Goal: Task Accomplishment & Management: Complete application form

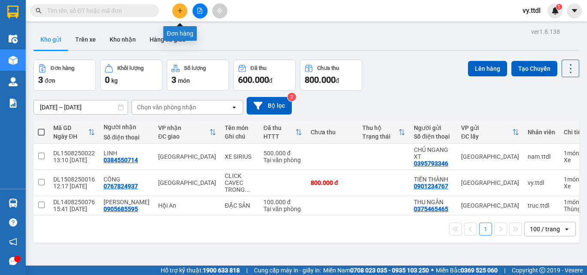
click at [183, 4] on button at bounding box center [179, 10] width 15 height 15
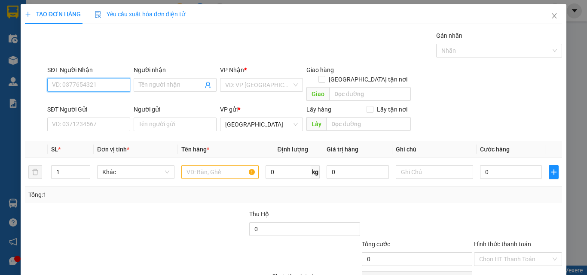
click at [114, 85] on input "SĐT Người Nhận" at bounding box center [88, 85] width 83 height 14
click at [114, 85] on input "093240" at bounding box center [88, 85] width 83 height 14
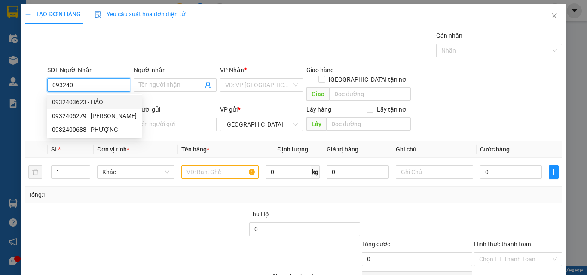
click at [113, 104] on div "0932403623 - HẢO" at bounding box center [94, 101] width 85 height 9
type input "0932403623"
type input "HẢO"
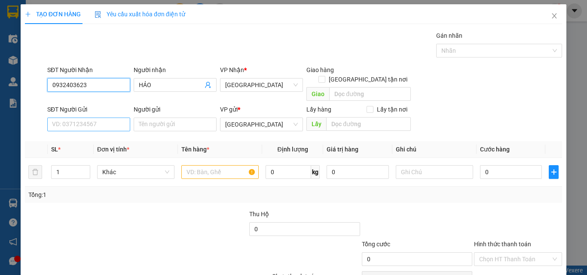
type input "0932403623"
click at [113, 118] on input "SĐT Người Gửi" at bounding box center [88, 125] width 83 height 14
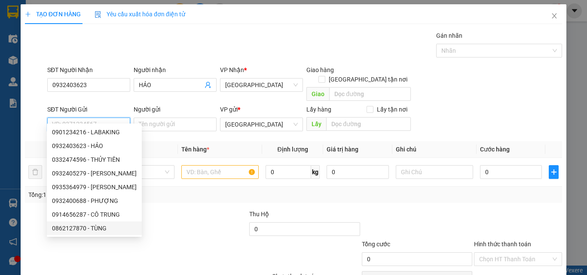
click at [111, 226] on div "0862127870 - TÙNG" at bounding box center [94, 228] width 85 height 9
type input "0862127870"
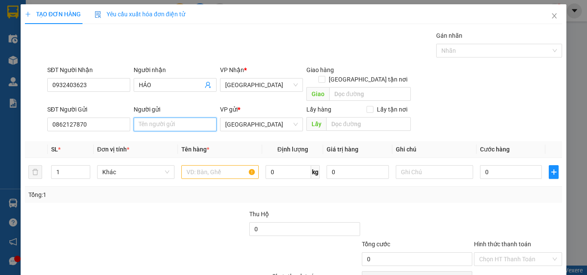
click at [174, 118] on input "Người gửi" at bounding box center [175, 125] width 83 height 14
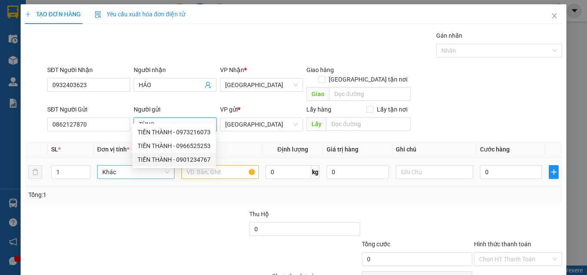
click at [116, 166] on span "Khác" at bounding box center [135, 172] width 67 height 13
type input "TÙNG"
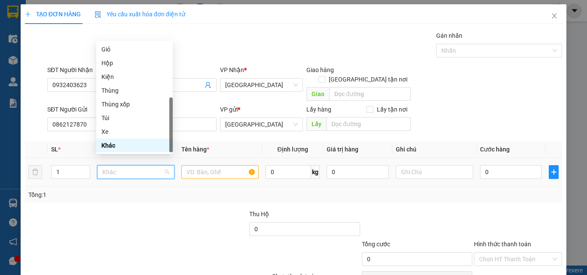
type input "T"
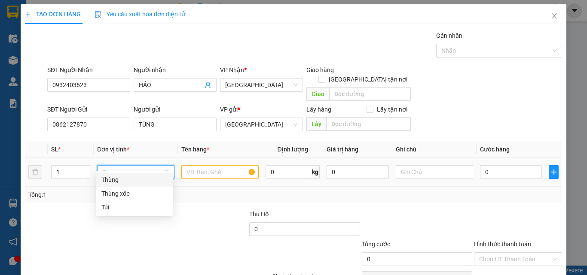
drag, startPoint x: 124, startPoint y: 178, endPoint x: 149, endPoint y: 171, distance: 26.3
click at [125, 178] on div "Thùng" at bounding box center [134, 179] width 66 height 9
click at [195, 165] on input "text" at bounding box center [219, 172] width 77 height 14
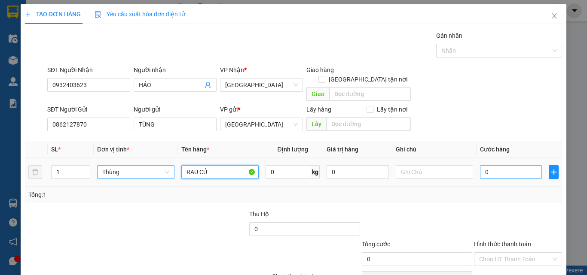
type input "RAU CỦ"
drag, startPoint x: 520, startPoint y: 167, endPoint x: 516, endPoint y: 167, distance: 4.3
click at [519, 167] on input "0" at bounding box center [511, 172] width 62 height 14
type input "7"
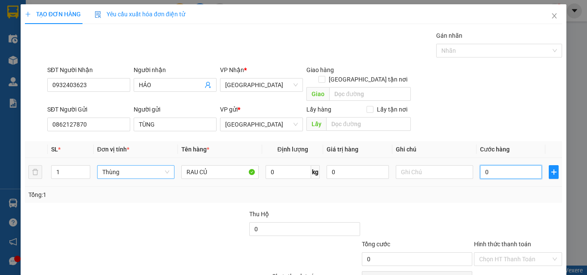
type input "7"
type input "70"
type input "70.000"
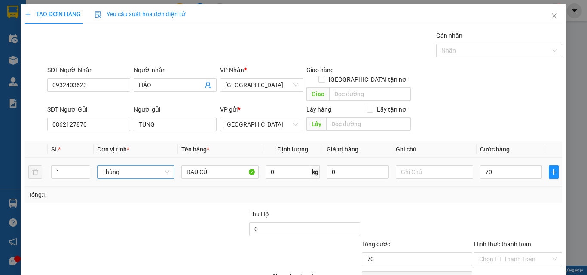
type input "70.000"
click at [501, 176] on td "70.000" at bounding box center [510, 172] width 69 height 29
click at [282, 165] on input "0" at bounding box center [288, 172] width 46 height 14
type input "20"
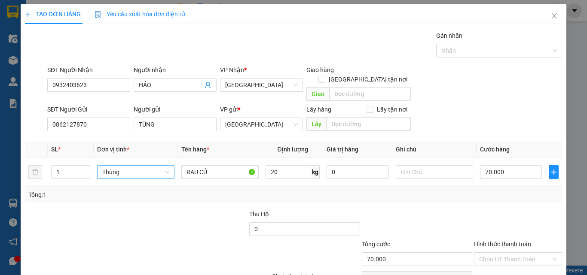
click at [459, 197] on div "Transit Pickup Surcharge Ids Transit Deliver Surcharge Ids Transit Deliver Surc…" at bounding box center [293, 169] width 537 height 276
type input "0"
click at [503, 165] on input "0" at bounding box center [511, 172] width 62 height 14
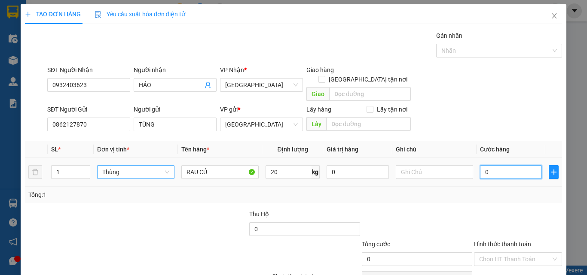
type input "7"
type input "70"
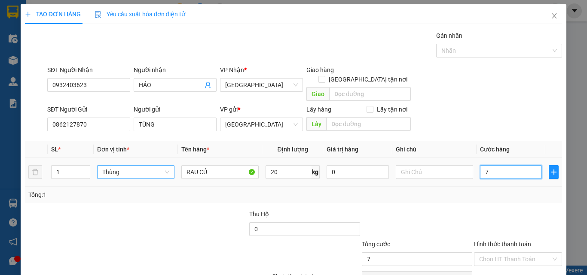
type input "70"
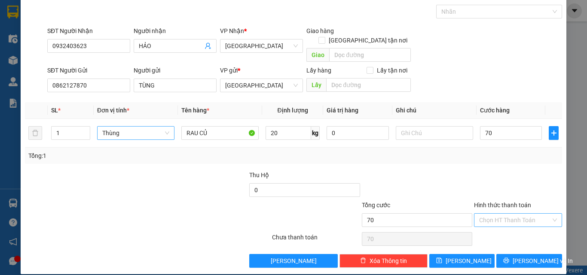
type input "70.000"
click at [500, 217] on input "Hình thức thanh toán" at bounding box center [515, 220] width 72 height 13
click at [501, 230] on div "Tại văn phòng" at bounding box center [512, 227] width 77 height 9
type input "0"
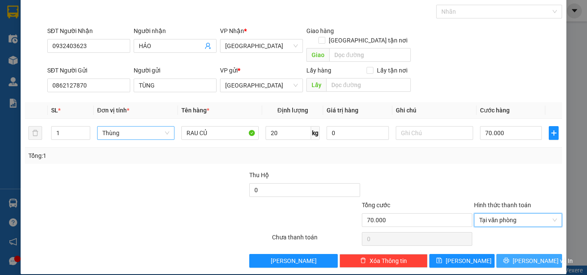
click at [517, 256] on span "Lưu và In" at bounding box center [542, 260] width 60 height 9
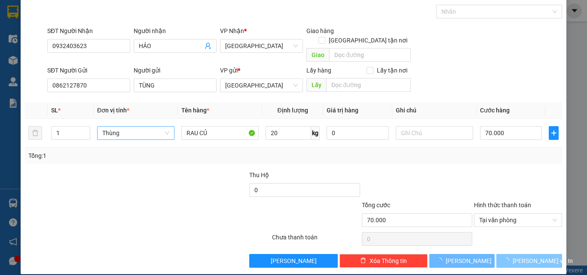
scroll to position [0, 0]
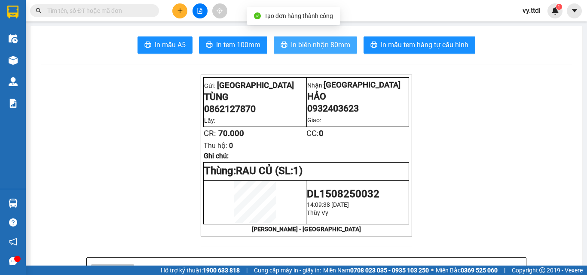
click at [304, 41] on span "In biên nhận 80mm" at bounding box center [320, 45] width 59 height 11
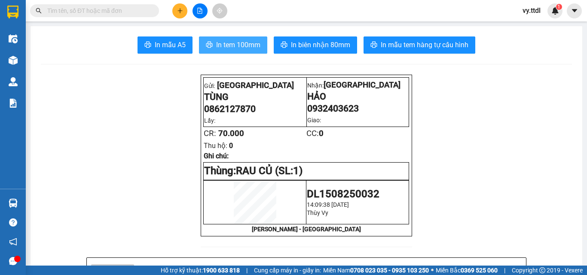
click at [251, 44] on span "In tem 100mm" at bounding box center [238, 45] width 44 height 11
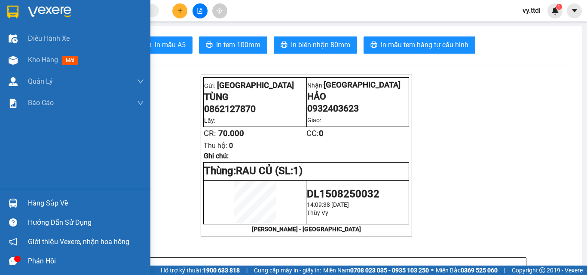
click at [15, 13] on img at bounding box center [12, 12] width 11 height 13
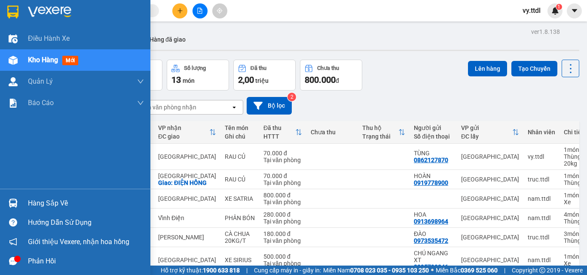
click at [16, 10] on img at bounding box center [12, 12] width 11 height 13
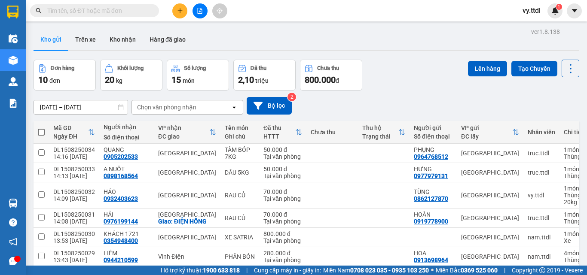
click at [42, 134] on span at bounding box center [41, 132] width 7 height 7
click at [41, 128] on input "checkbox" at bounding box center [41, 128] width 0 height 0
checkbox input "true"
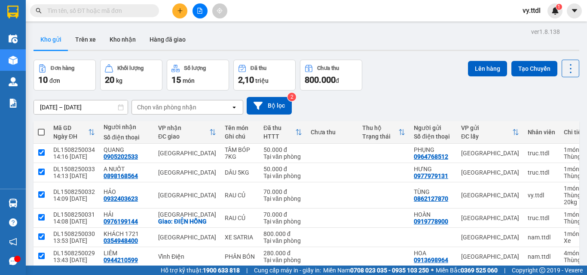
checkbox input "true"
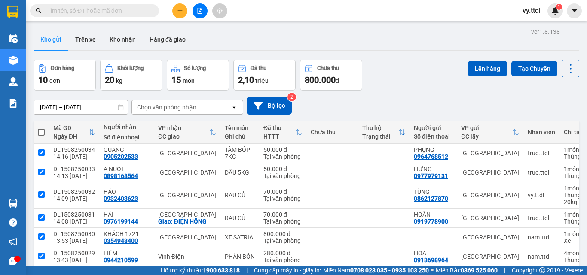
checkbox input "true"
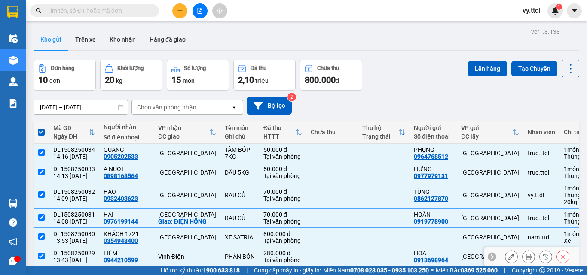
scroll to position [131, 0]
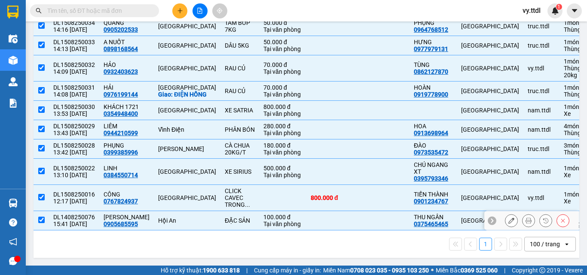
click at [193, 213] on td "Hội An" at bounding box center [187, 220] width 67 height 19
checkbox input "false"
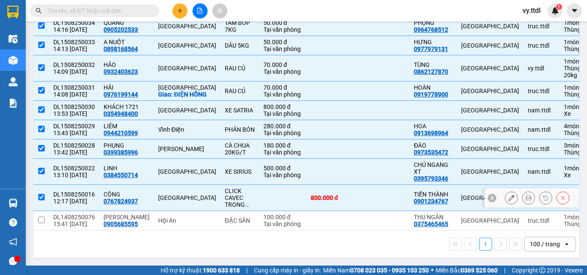
click at [200, 195] on div "[GEOGRAPHIC_DATA]" at bounding box center [187, 198] width 58 height 7
checkbox input "false"
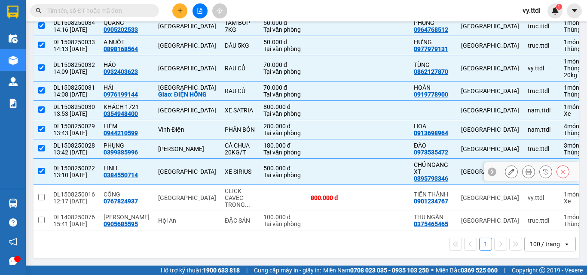
click at [200, 169] on div "[GEOGRAPHIC_DATA]" at bounding box center [187, 171] width 58 height 7
checkbox input "false"
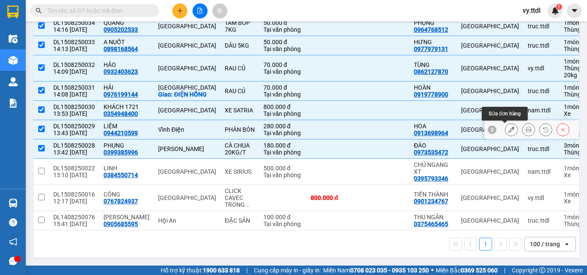
scroll to position [0, 0]
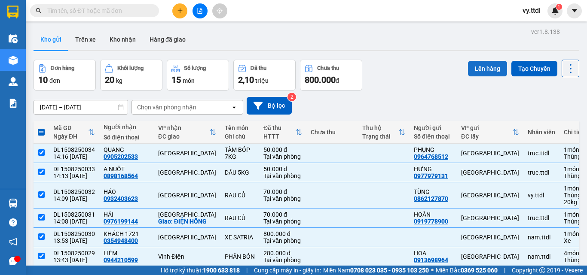
click at [486, 68] on button "Lên hàng" at bounding box center [487, 68] width 39 height 15
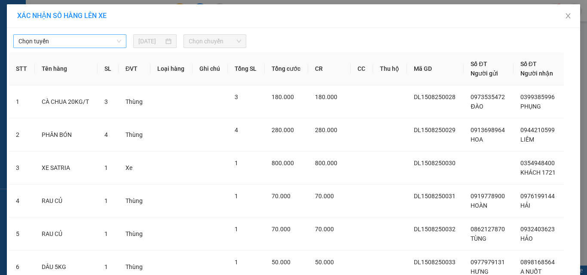
click at [97, 38] on span "Chọn tuyến" at bounding box center [69, 41] width 103 height 13
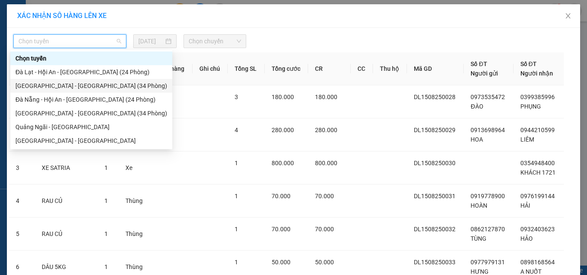
click at [87, 88] on div "[GEOGRAPHIC_DATA] - [GEOGRAPHIC_DATA] (34 Phòng)" at bounding box center [91, 85] width 152 height 9
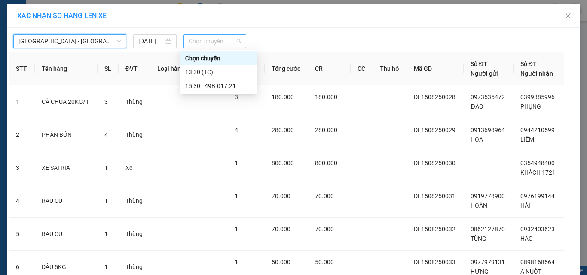
click at [195, 42] on span "Chọn chuyến" at bounding box center [215, 41] width 53 height 13
drag, startPoint x: 227, startPoint y: 86, endPoint x: 229, endPoint y: 91, distance: 5.4
click at [227, 87] on div "15:30 - 49B-017.21" at bounding box center [218, 85] width 67 height 9
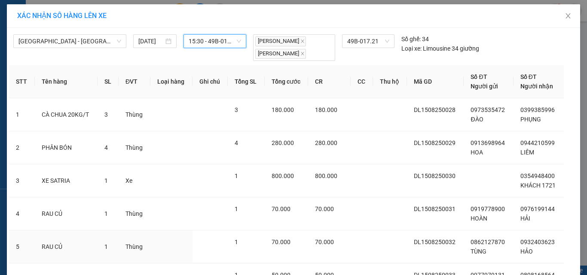
scroll to position [117, 0]
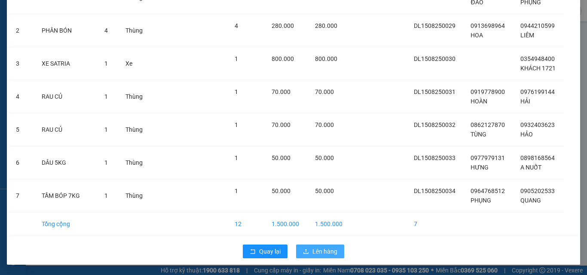
click at [332, 252] on span "Lên hàng" at bounding box center [324, 251] width 25 height 9
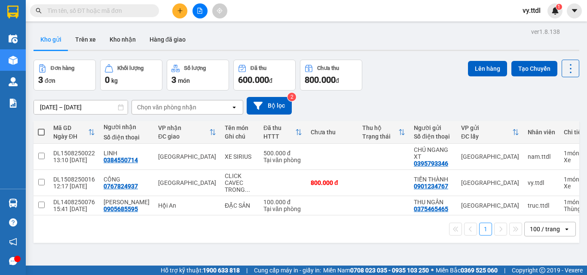
click at [181, 11] on icon "plus" at bounding box center [179, 10] width 5 height 0
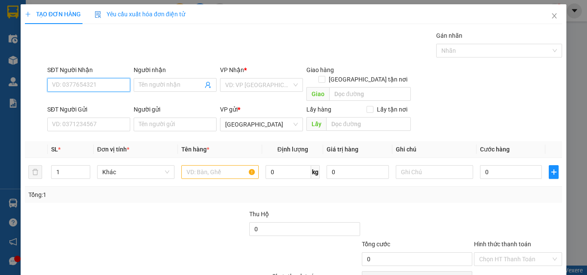
click at [113, 82] on input "SĐT Người Nhận" at bounding box center [88, 85] width 83 height 14
click at [116, 99] on div "0905350334 - THÚC" at bounding box center [88, 101] width 72 height 9
type input "0905350334"
type input "THÚC"
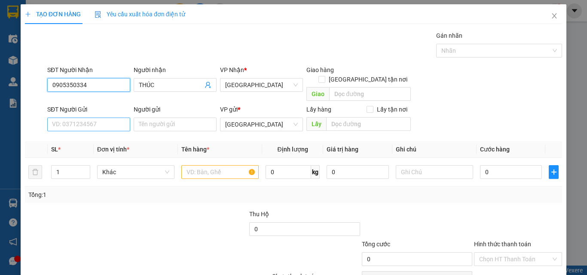
type input "0905350334"
click at [110, 118] on input "SĐT Người Gửi" at bounding box center [88, 125] width 83 height 14
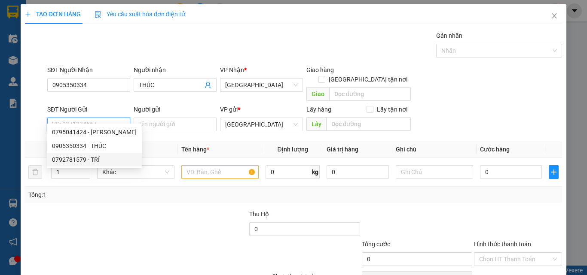
click at [97, 158] on div "0792781579 - TRÍ" at bounding box center [94, 159] width 85 height 9
type input "0792781579"
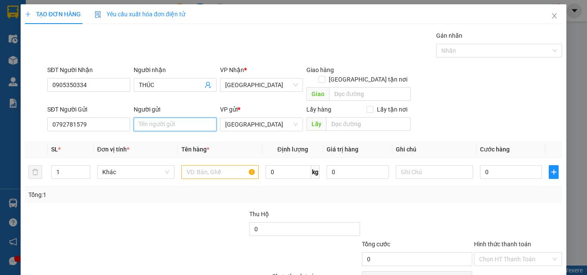
click at [184, 118] on input "Người gửi" at bounding box center [175, 125] width 83 height 14
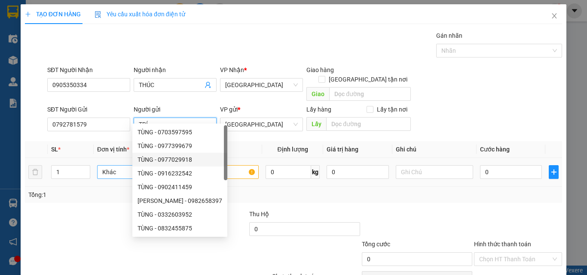
click at [124, 166] on span "Khác" at bounding box center [135, 172] width 67 height 13
type input "TRÍ"
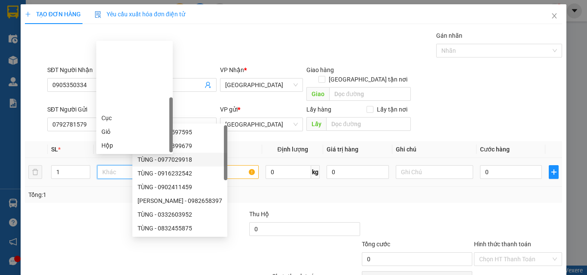
type input "H"
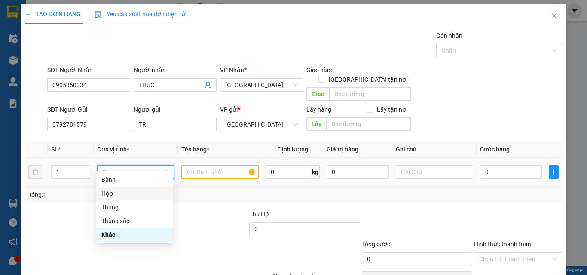
drag, startPoint x: 124, startPoint y: 193, endPoint x: 189, endPoint y: 161, distance: 72.0
click at [126, 192] on div "Hộp" at bounding box center [134, 193] width 66 height 9
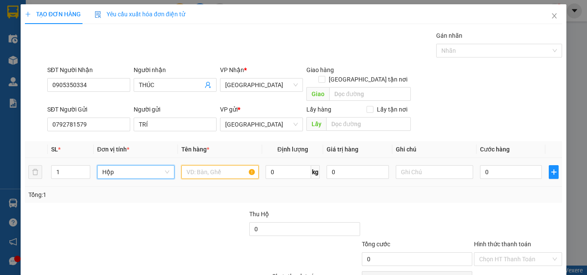
click at [193, 165] on input "text" at bounding box center [219, 172] width 77 height 14
type input "LINH KIỆN"
click at [366, 165] on input "0" at bounding box center [357, 172] width 62 height 14
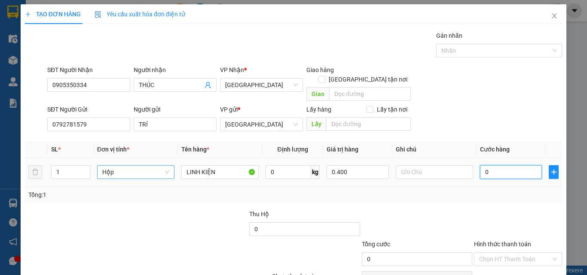
type input "400.000"
click at [493, 165] on input "0" at bounding box center [511, 172] width 62 height 14
type input "5"
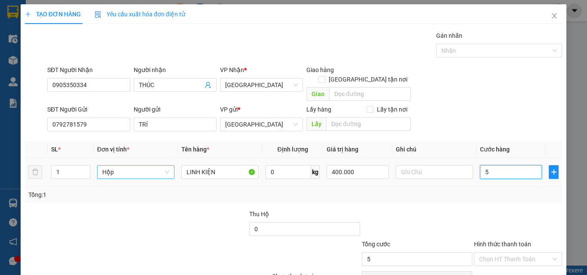
type input "50"
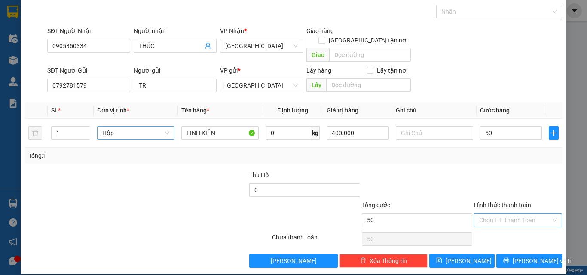
type input "50.000"
click at [511, 216] on input "Hình thức thanh toán" at bounding box center [515, 220] width 72 height 13
click at [510, 229] on div "Tại văn phòng" at bounding box center [512, 227] width 77 height 9
type input "0"
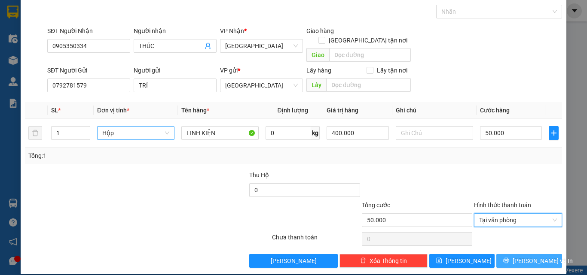
click at [520, 256] on span "Lưu và In" at bounding box center [542, 260] width 60 height 9
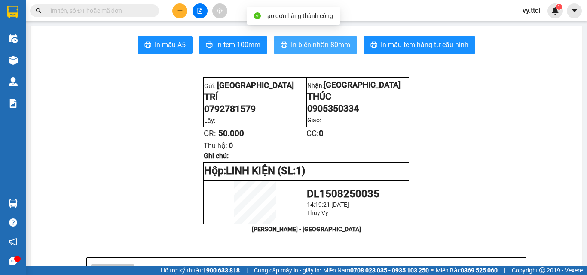
click at [335, 52] on button "In biên nhận 80mm" at bounding box center [315, 45] width 83 height 17
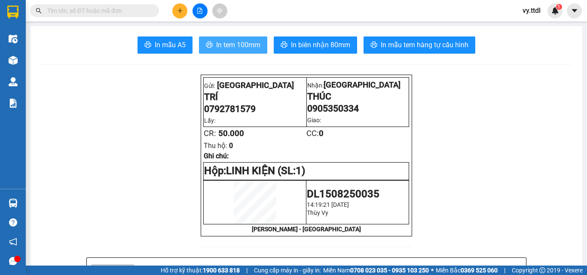
click at [243, 39] on button "In tem 100mm" at bounding box center [233, 45] width 68 height 17
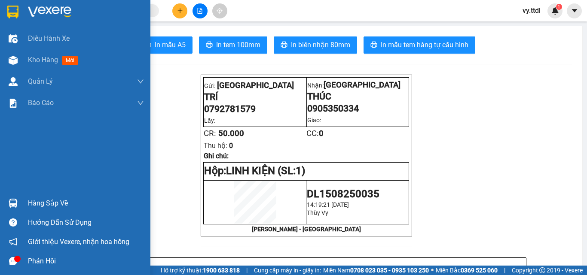
click at [9, 17] on img at bounding box center [12, 12] width 11 height 13
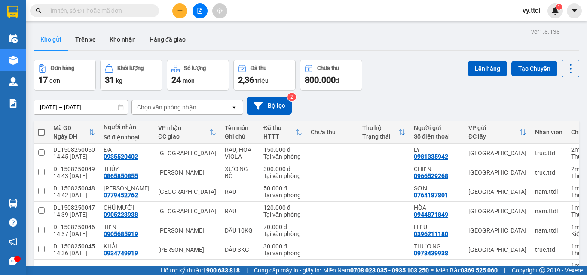
checkbox input "true"
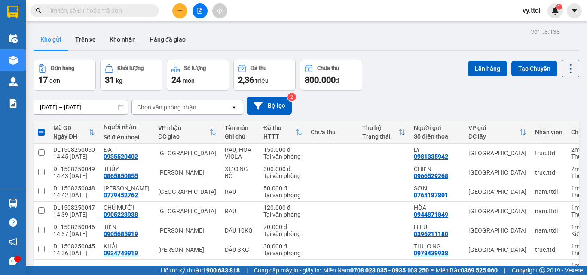
checkbox input "true"
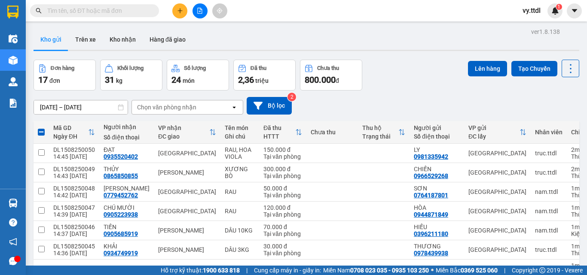
checkbox input "true"
click at [41, 260] on td at bounding box center [40, 273] width 15 height 26
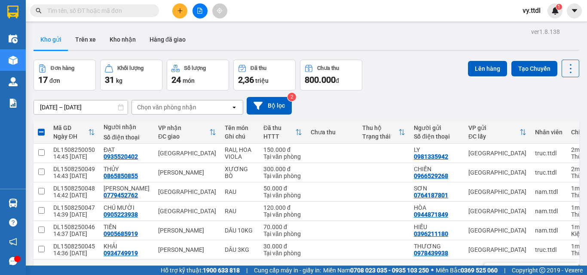
checkbox input "true"
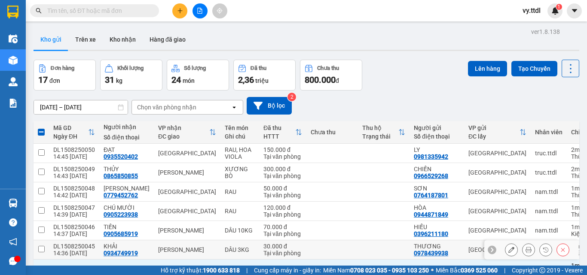
click at [44, 246] on input "checkbox" at bounding box center [41, 249] width 6 height 6
checkbox input "true"
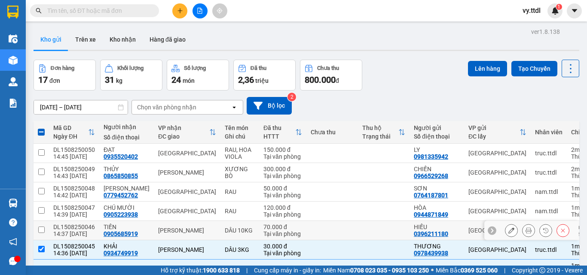
click at [48, 221] on td at bounding box center [40, 230] width 15 height 19
checkbox input "true"
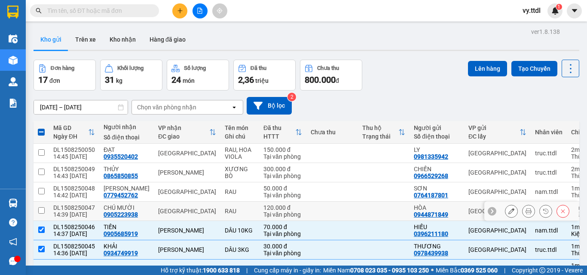
click at [48, 202] on td at bounding box center [40, 211] width 15 height 19
checkbox input "true"
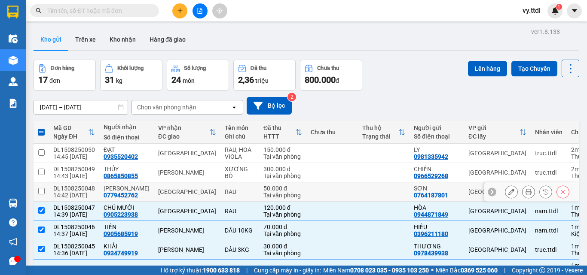
click at [47, 183] on td at bounding box center [40, 192] width 15 height 19
checkbox input "true"
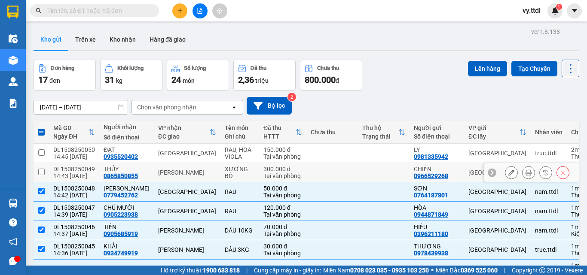
click at [49, 163] on td "DL1508250049 14:43 15/08" at bounding box center [74, 172] width 50 height 19
checkbox input "true"
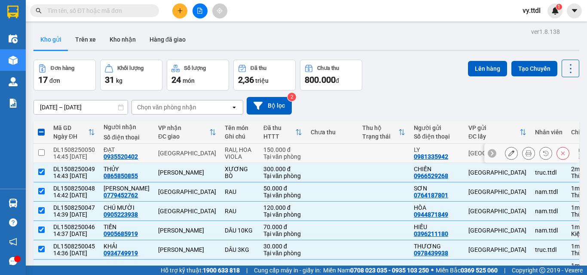
click at [52, 144] on td "DL1508250050 14:45 15/08" at bounding box center [74, 153] width 50 height 19
checkbox input "true"
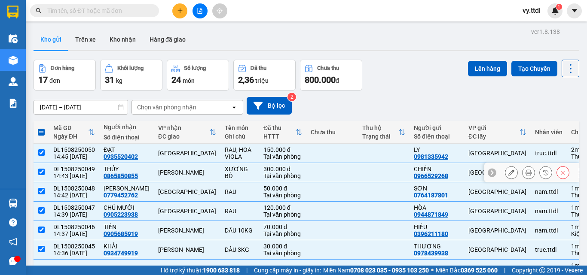
click at [192, 179] on td "[PERSON_NAME]" at bounding box center [187, 172] width 67 height 19
checkbox input "false"
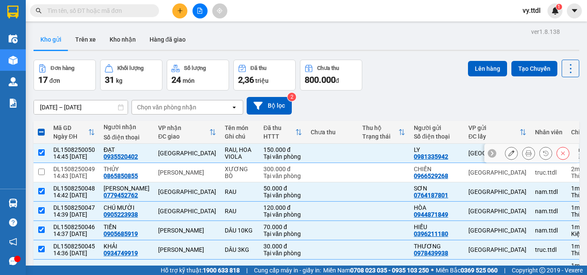
click at [176, 149] on td "[GEOGRAPHIC_DATA]" at bounding box center [187, 153] width 67 height 19
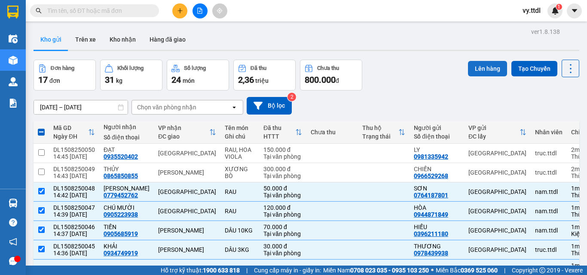
click at [486, 70] on button "Lên hàng" at bounding box center [487, 68] width 39 height 15
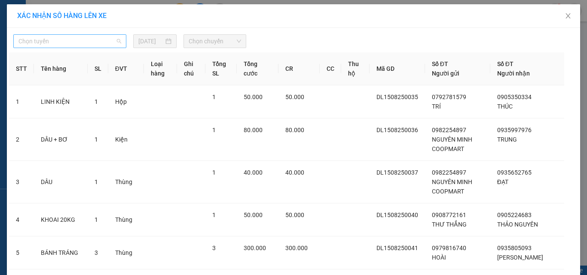
click at [93, 37] on span "Chọn tuyến" at bounding box center [69, 41] width 103 height 13
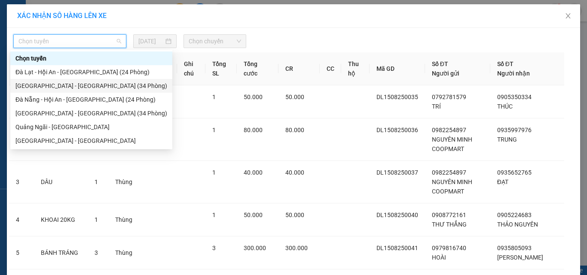
click at [98, 82] on div "[GEOGRAPHIC_DATA] - [GEOGRAPHIC_DATA] (34 Phòng)" at bounding box center [91, 85] width 152 height 9
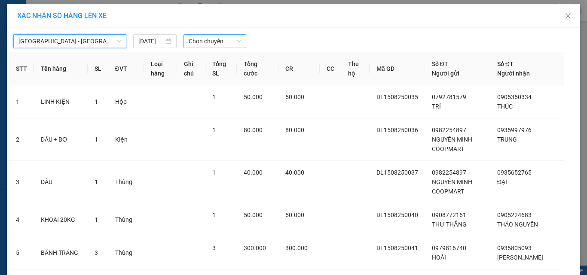
click at [215, 43] on span "Chọn chuyến" at bounding box center [215, 41] width 53 height 13
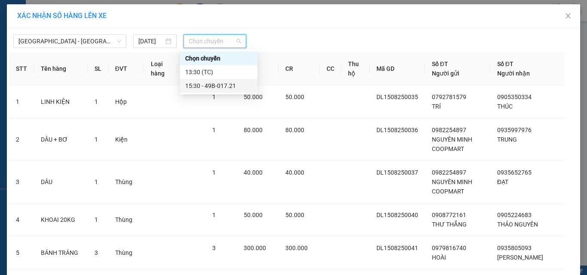
click at [215, 84] on div "15:30 - 49B-017.21" at bounding box center [218, 85] width 67 height 9
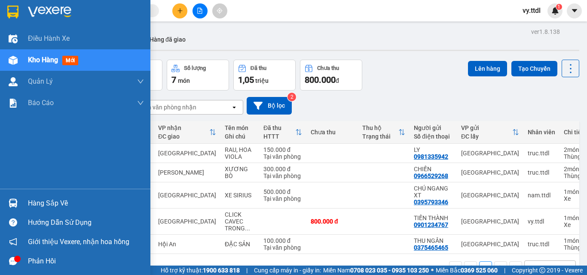
click at [14, 6] on img at bounding box center [12, 12] width 11 height 13
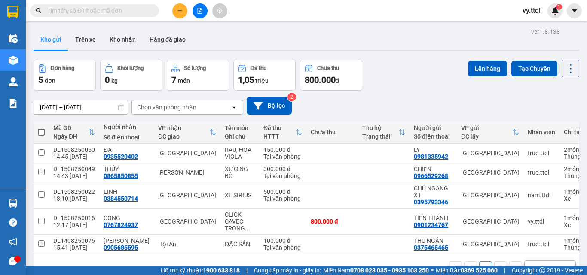
drag, startPoint x: 310, startPoint y: 24, endPoint x: 302, endPoint y: 18, distance: 10.3
click at [310, 24] on main "ver 1.8.138 Kho gửi Trên xe Kho nhận Hàng đã giao Đơn hàng 5 đơn Khối lượng 0 k…" at bounding box center [293, 133] width 587 height 266
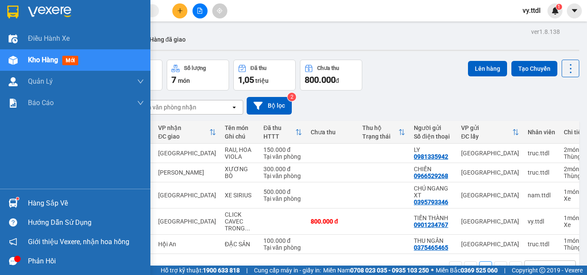
click at [13, 14] on img at bounding box center [12, 12] width 11 height 13
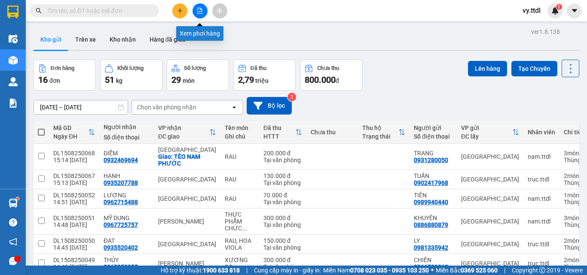
click at [200, 15] on button at bounding box center [199, 10] width 15 height 15
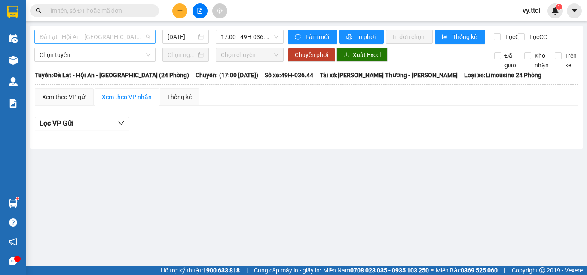
click at [111, 37] on span "Đà Lạt - Hội An - Đà Nẵng (24 Phòng)" at bounding box center [95, 36] width 111 height 13
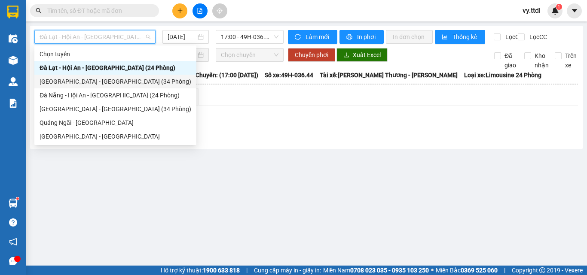
click at [100, 85] on div "[GEOGRAPHIC_DATA] - [GEOGRAPHIC_DATA] (34 Phòng)" at bounding box center [116, 81] width 152 height 9
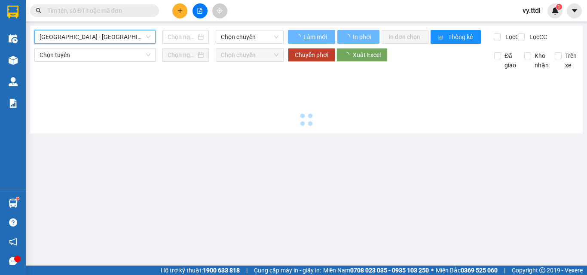
type input "[DATE]"
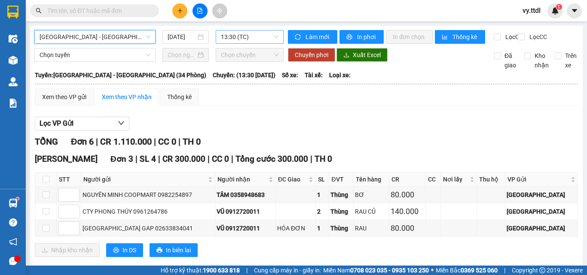
click at [243, 42] on span "13:30 (TC)" at bounding box center [250, 36] width 58 height 13
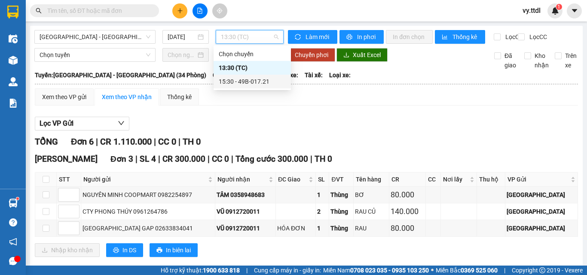
click at [256, 81] on div "15:30 - 49B-017.21" at bounding box center [252, 81] width 67 height 9
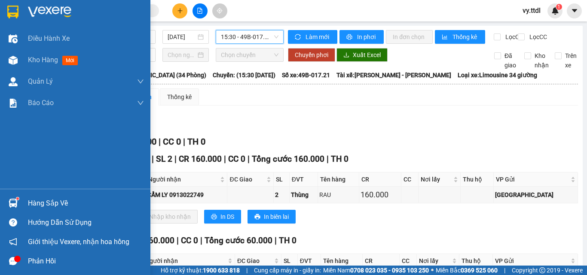
click at [18, 11] on img at bounding box center [12, 12] width 11 height 13
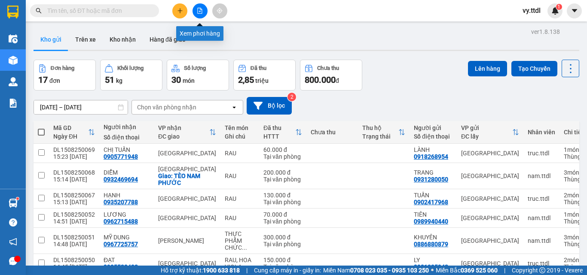
click at [197, 12] on icon "file-add" at bounding box center [200, 11] width 6 height 6
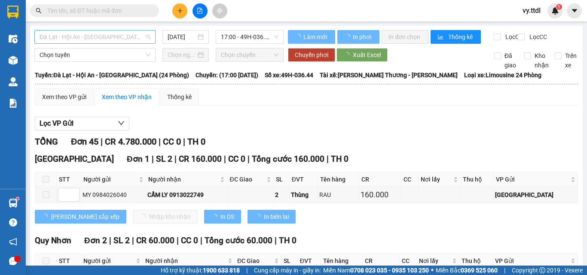
click at [126, 37] on span "Đà Lạt - Hội An - Đà Nẵng (24 Phòng)" at bounding box center [95, 36] width 111 height 13
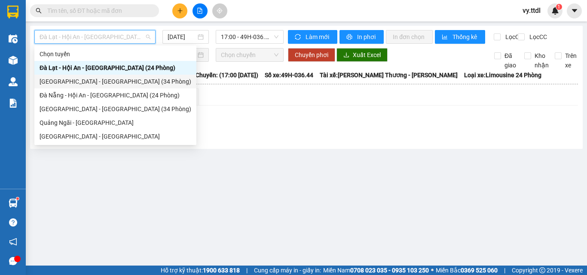
click at [105, 82] on div "[GEOGRAPHIC_DATA] - [GEOGRAPHIC_DATA] (34 Phòng)" at bounding box center [116, 81] width 152 height 9
type input "[DATE]"
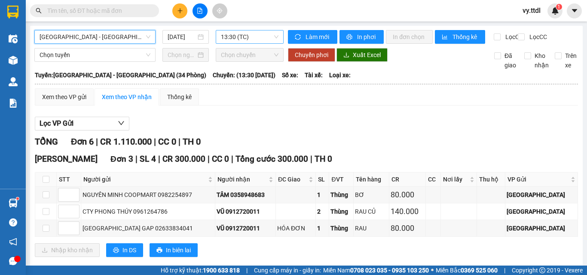
click at [252, 34] on span "13:30 (TC)" at bounding box center [250, 36] width 58 height 13
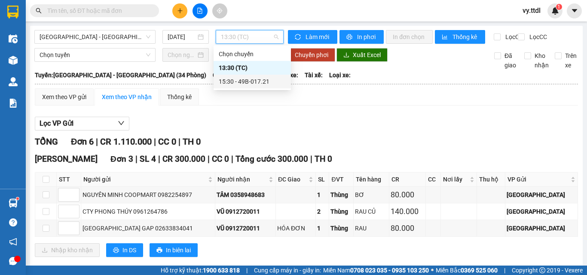
click at [250, 82] on div "15:30 - 49B-017.21" at bounding box center [252, 81] width 67 height 9
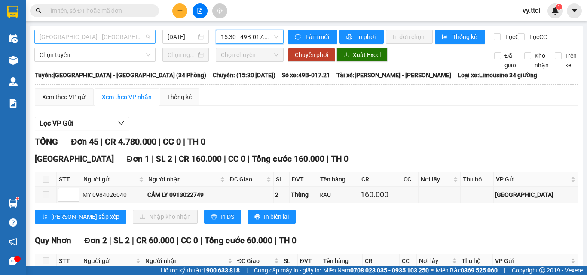
click at [113, 38] on span "[GEOGRAPHIC_DATA] - [GEOGRAPHIC_DATA] (34 Phòng)" at bounding box center [95, 36] width 111 height 13
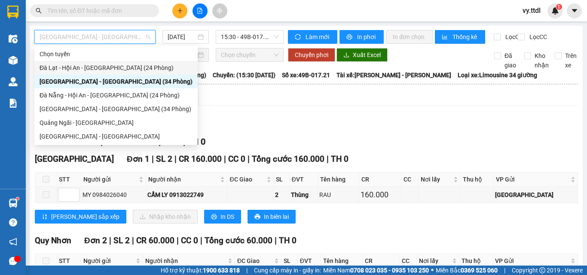
click at [112, 65] on div "Đà Lạt - Hội An - Đà Nẵng (24 Phòng)" at bounding box center [116, 67] width 153 height 9
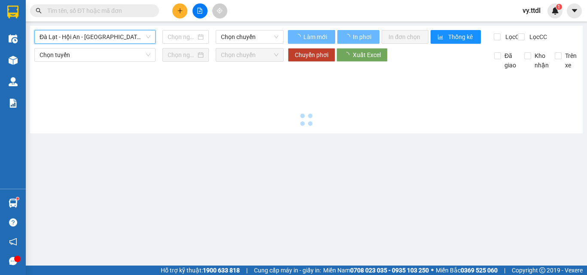
type input "[DATE]"
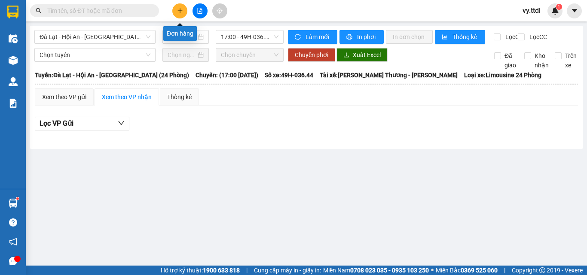
click at [186, 12] on button at bounding box center [179, 10] width 15 height 15
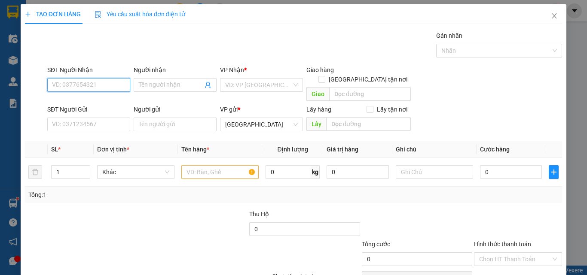
click at [110, 86] on input "SĐT Người Nhận" at bounding box center [88, 85] width 83 height 14
click at [111, 97] on div "0935167300 - VIỆT" at bounding box center [88, 102] width 82 height 14
type input "0935167300"
type input "VIỆT"
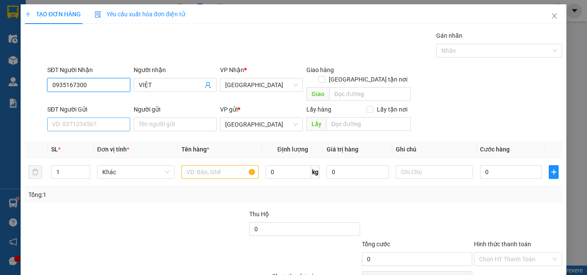
type input "0935167300"
click at [113, 119] on input "SĐT Người Gửi" at bounding box center [88, 125] width 83 height 14
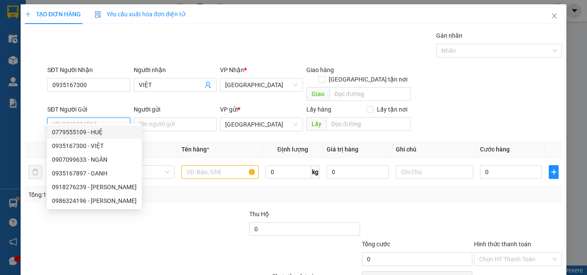
click at [112, 130] on div "0779555109 - HUỆ" at bounding box center [94, 132] width 85 height 9
type input "0779555109"
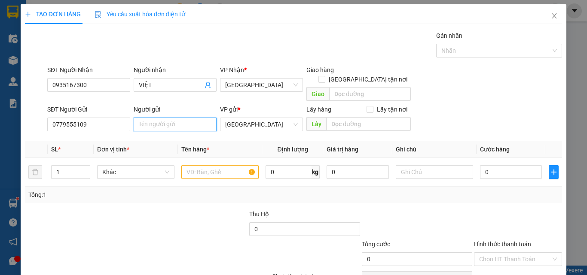
click at [156, 118] on input "Người gửi" at bounding box center [175, 125] width 83 height 14
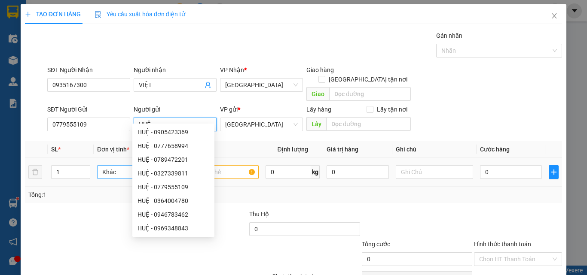
click at [115, 166] on span "Khác" at bounding box center [135, 172] width 67 height 13
type input "HUỆ"
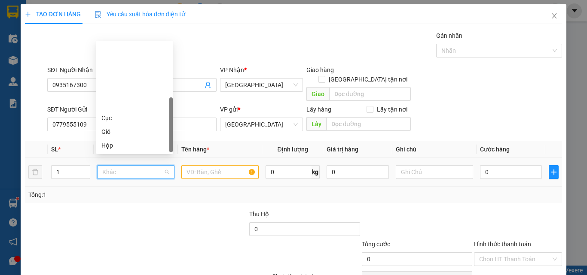
type input "B"
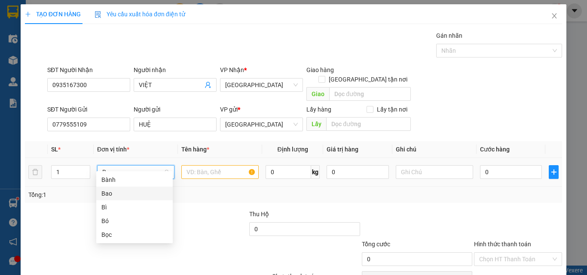
click at [127, 195] on div "Bao" at bounding box center [134, 193] width 66 height 9
click at [204, 165] on input "text" at bounding box center [219, 172] width 77 height 14
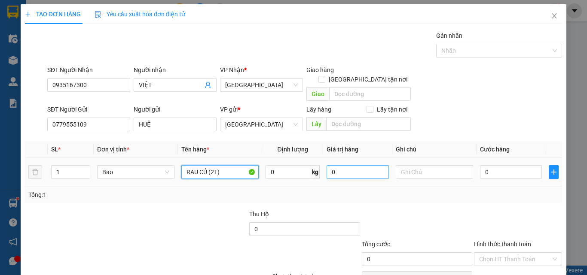
type input "RAU CỦ (2T)"
click at [362, 165] on input "0" at bounding box center [357, 172] width 62 height 14
type input "700.000"
click at [499, 165] on input "0" at bounding box center [511, 172] width 62 height 14
type input "1"
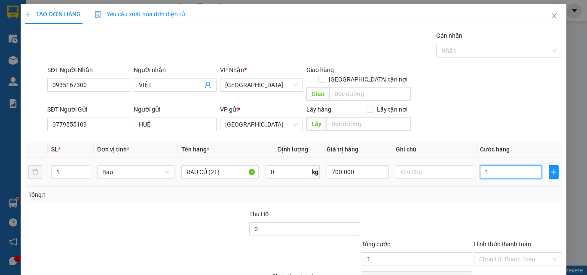
type input "1"
type input "10"
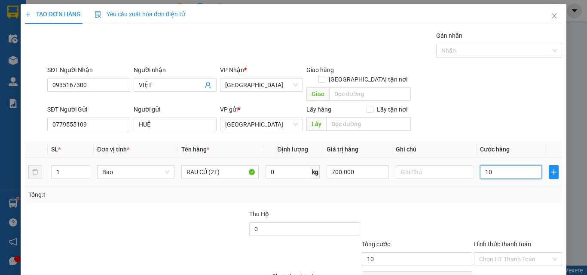
type input "100"
type input "100.000"
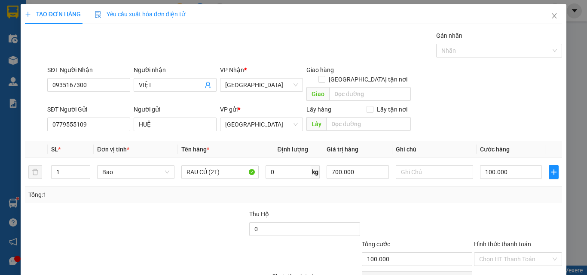
click at [508, 210] on div at bounding box center [518, 225] width 90 height 30
click at [513, 253] on input "Hình thức thanh toán" at bounding box center [515, 259] width 72 height 13
click at [513, 260] on div "Tại văn phòng" at bounding box center [512, 267] width 87 height 14
type input "0"
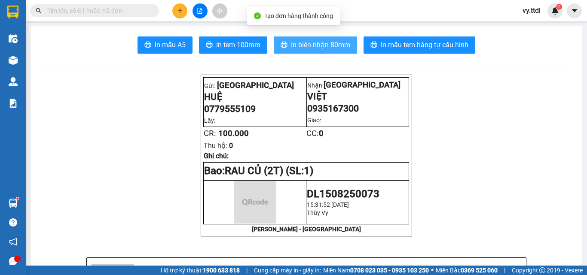
click at [297, 48] on span "In biên nhận 80mm" at bounding box center [320, 45] width 59 height 11
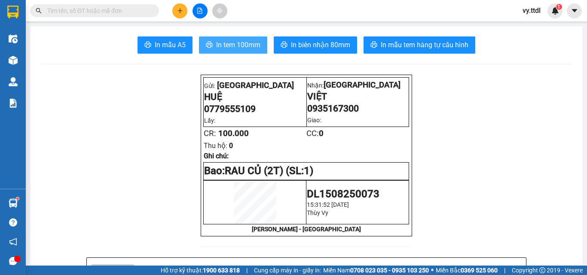
click at [249, 44] on span "In tem 100mm" at bounding box center [238, 45] width 44 height 11
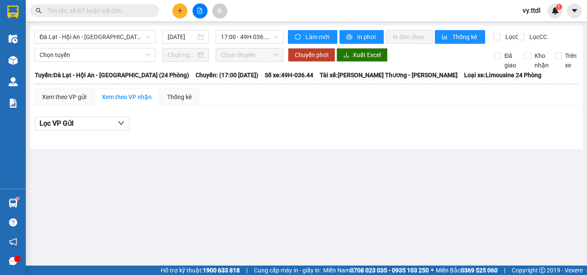
click at [115, 35] on span "Đà Lạt - Hội An - [GEOGRAPHIC_DATA] (24 Phòng)" at bounding box center [95, 36] width 111 height 13
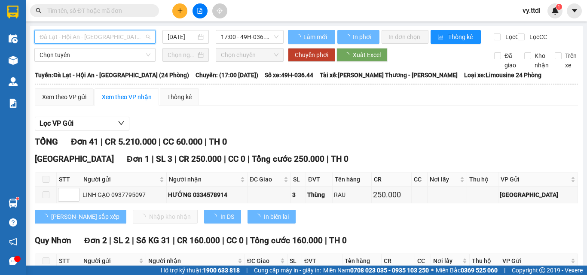
click at [132, 37] on span "Đà Lạt - Hội An - Đà Nẵng (24 Phòng)" at bounding box center [95, 36] width 111 height 13
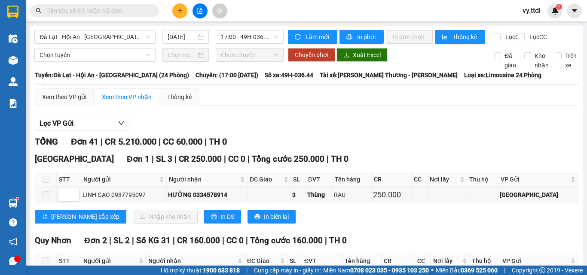
click at [111, 100] on div "Xem theo VP nhận" at bounding box center [127, 96] width 50 height 9
click at [137, 35] on span "Đà Lạt - Hội An - Đà Nẵng (24 Phòng)" at bounding box center [95, 36] width 111 height 13
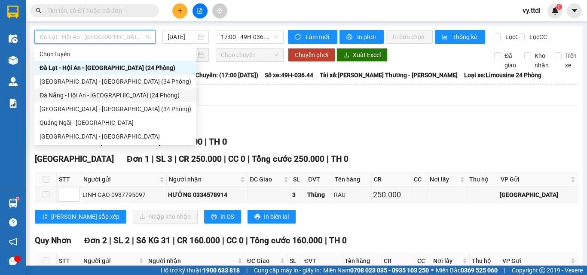
click at [116, 93] on div "Đà Nẵng - Hội An - Đà Lạt (24 Phòng)" at bounding box center [116, 95] width 152 height 9
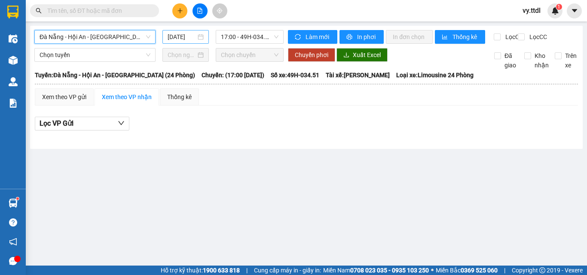
click at [173, 37] on input "[DATE]" at bounding box center [181, 36] width 28 height 9
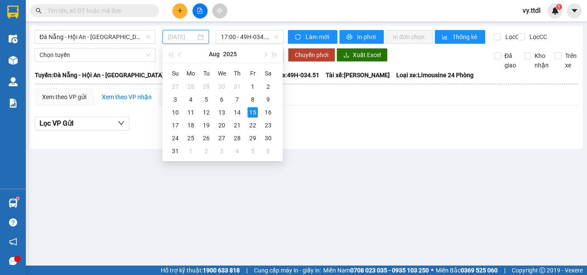
type input "[DATE]"
click at [123, 39] on span "Đà Nẵng - Hội An - Đà Lạt (24 Phòng)" at bounding box center [95, 36] width 111 height 13
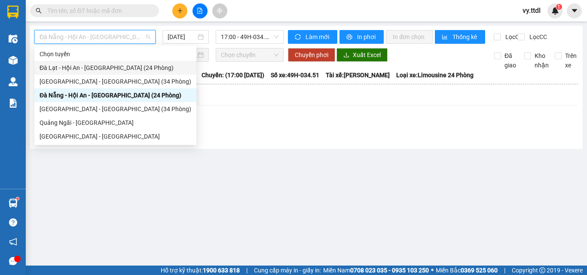
click at [126, 61] on div "Đà Lạt - Hội An - Đà Nẵng (24 Phòng)" at bounding box center [115, 68] width 162 height 14
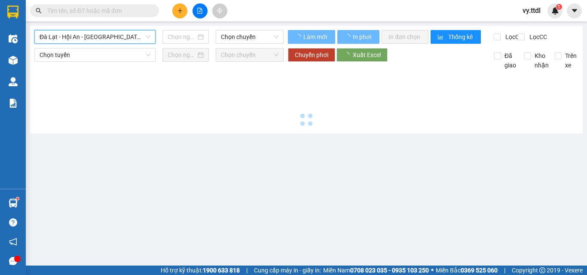
type input "[DATE]"
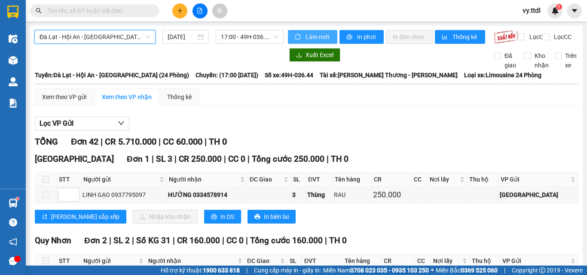
click at [318, 39] on span "Làm mới" at bounding box center [317, 36] width 25 height 9
click at [138, 40] on span "Đà Lạt - Hội An - Đà Nẵng (24 Phòng)" at bounding box center [95, 36] width 111 height 13
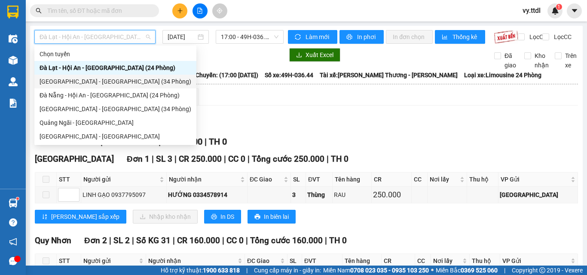
click at [113, 81] on div "[GEOGRAPHIC_DATA] - [GEOGRAPHIC_DATA] (34 Phòng)" at bounding box center [116, 81] width 152 height 9
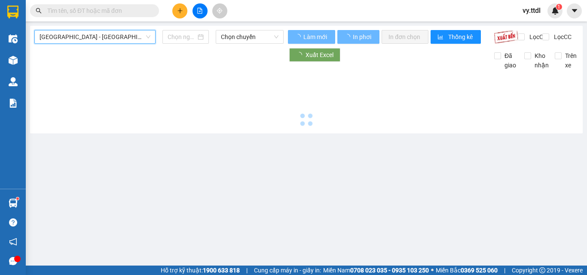
type input "[DATE]"
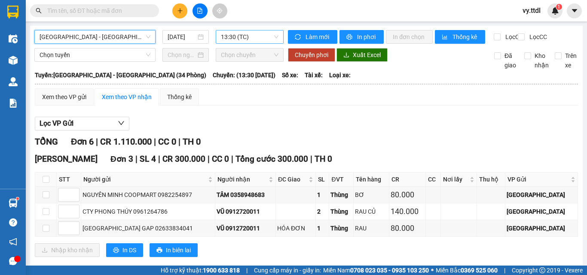
click at [247, 38] on span "13:30 (TC)" at bounding box center [250, 36] width 58 height 13
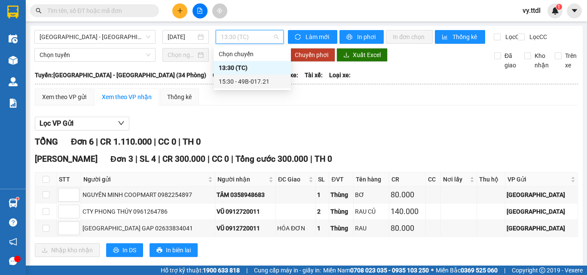
click at [248, 79] on div "15:30 - 49B-017.21" at bounding box center [252, 81] width 67 height 9
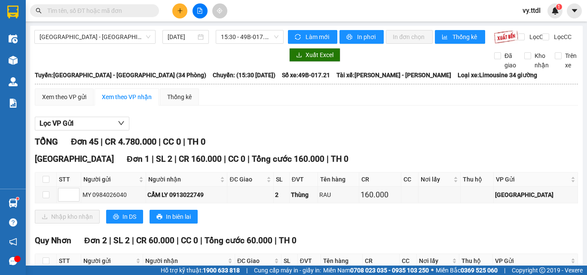
click at [367, 143] on div "TỔNG Đơn 45 | CR 4.780.000 | CC 0 | TH 0" at bounding box center [306, 141] width 543 height 13
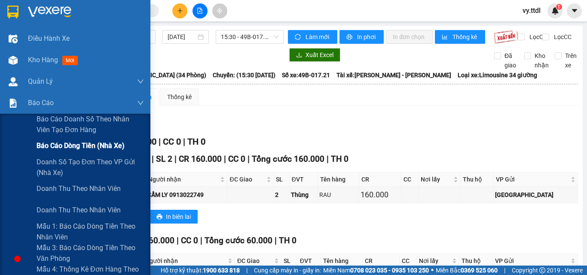
click at [104, 149] on span "Báo cáo dòng tiền (nhà xe)" at bounding box center [81, 145] width 88 height 11
